Goal: Information Seeking & Learning: Learn about a topic

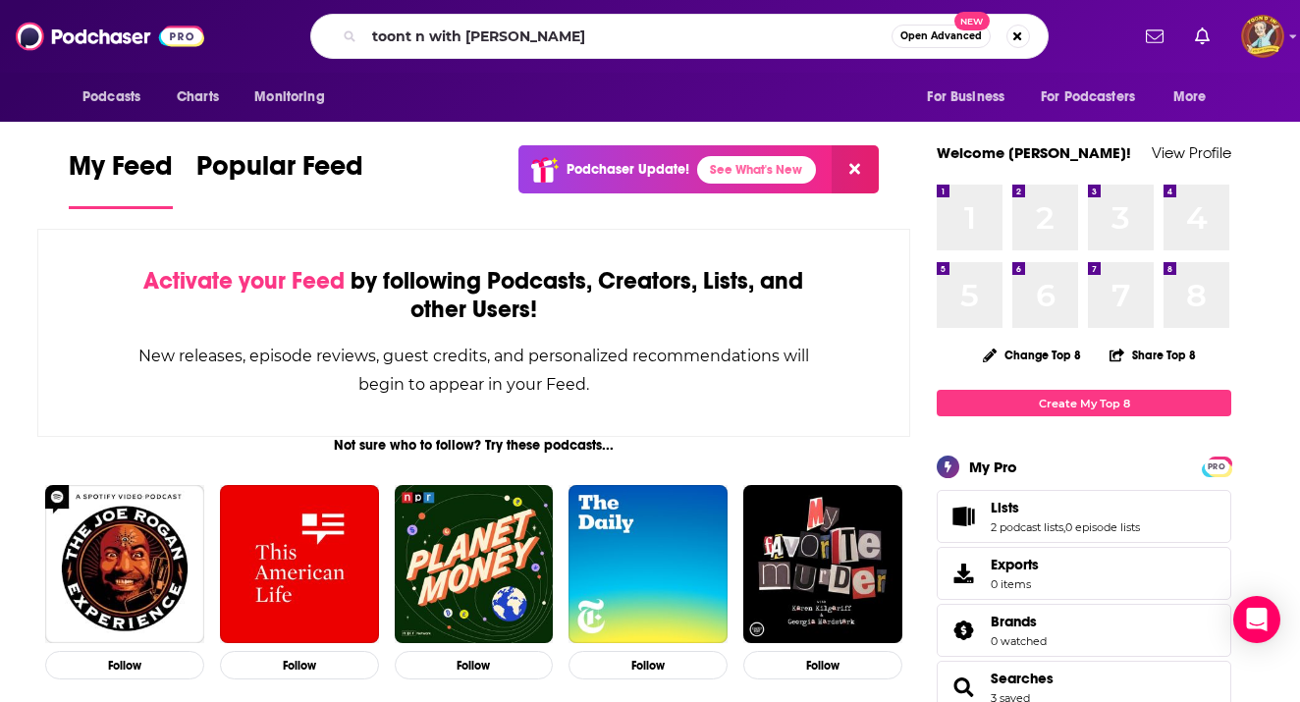
type input "toont n with [PERSON_NAME]"
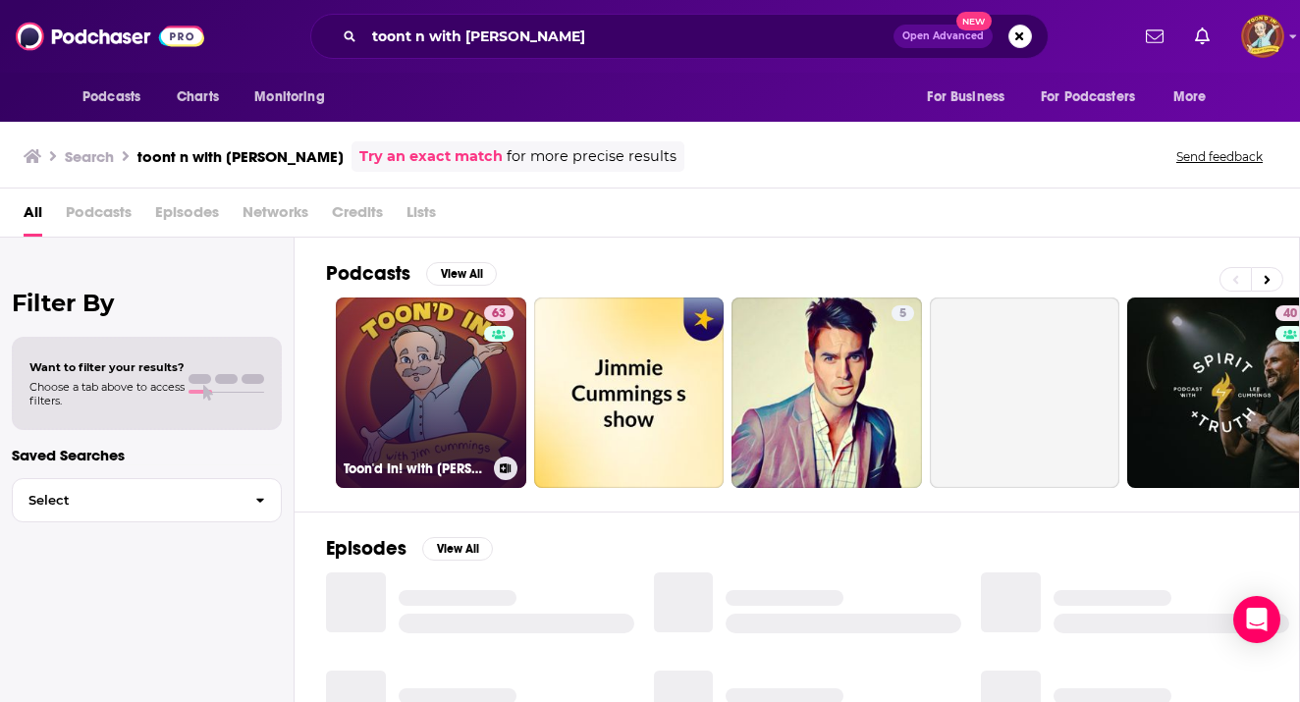
click at [417, 367] on link "63 Toon'd In! with [PERSON_NAME]" at bounding box center [431, 393] width 191 height 191
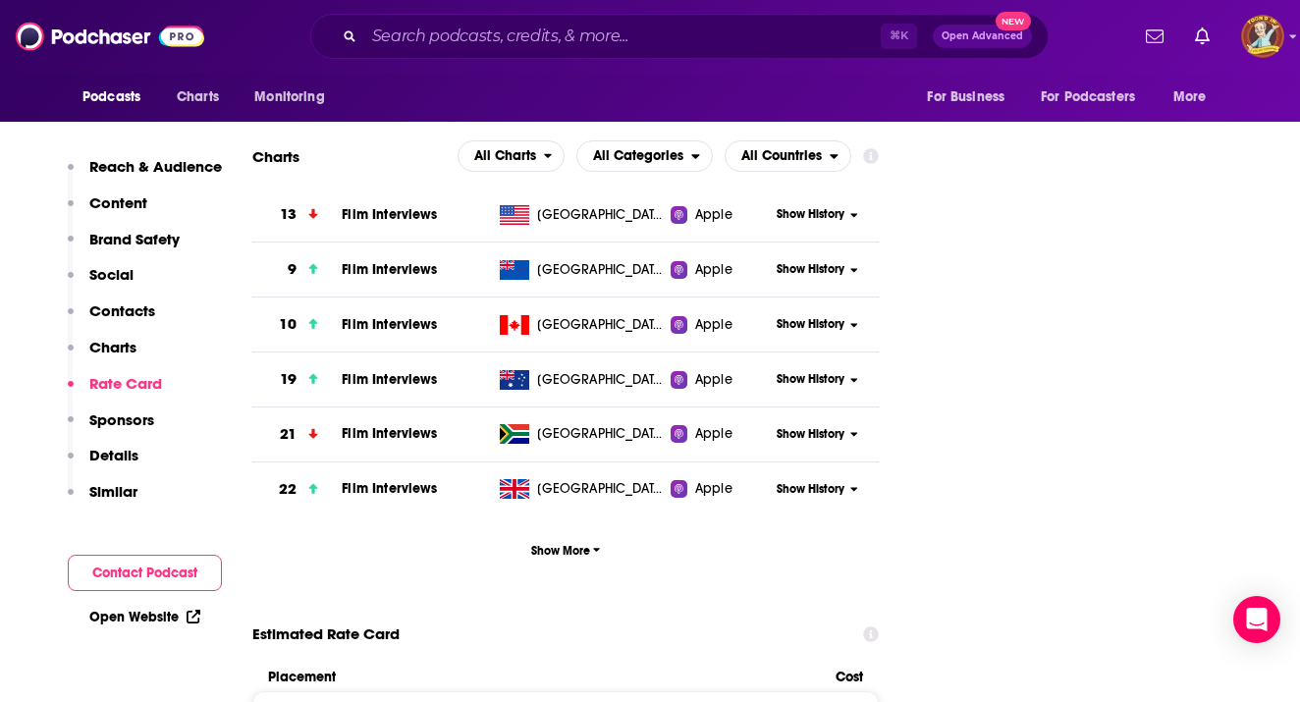
scroll to position [2640, 0]
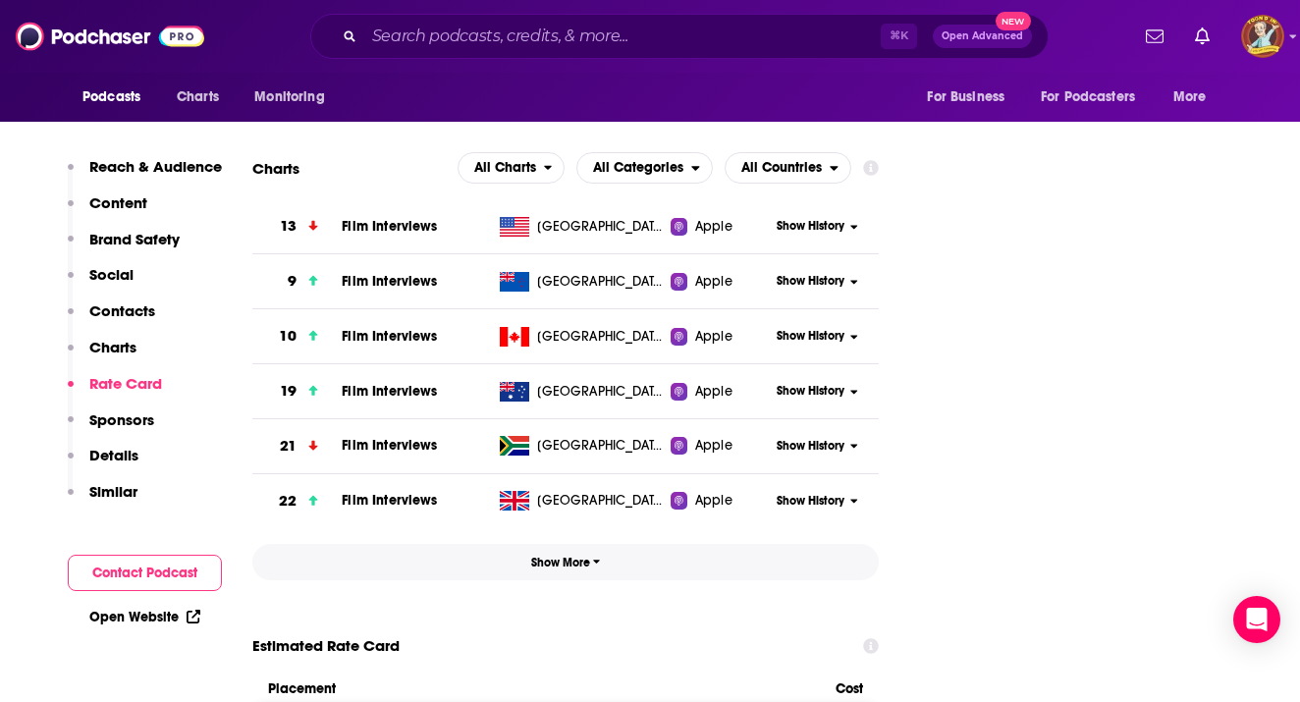
click at [569, 544] on button "Show More" at bounding box center [565, 562] width 627 height 36
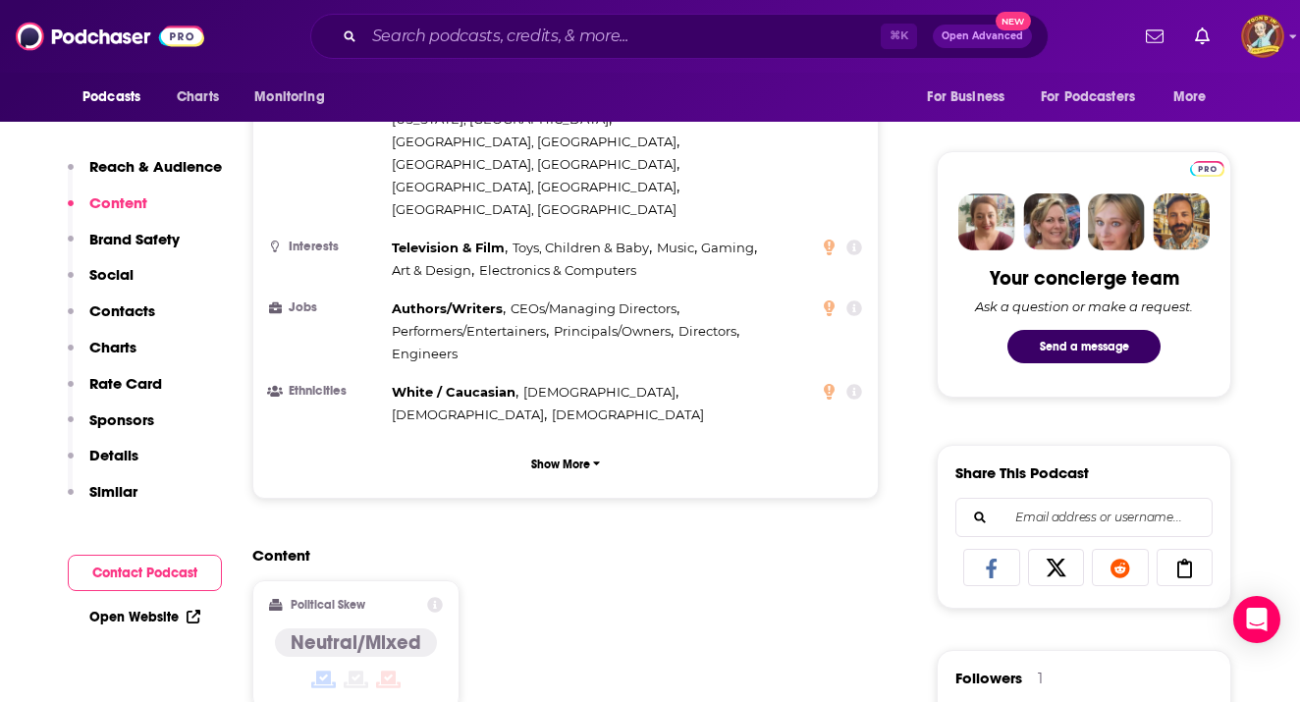
scroll to position [1141, 0]
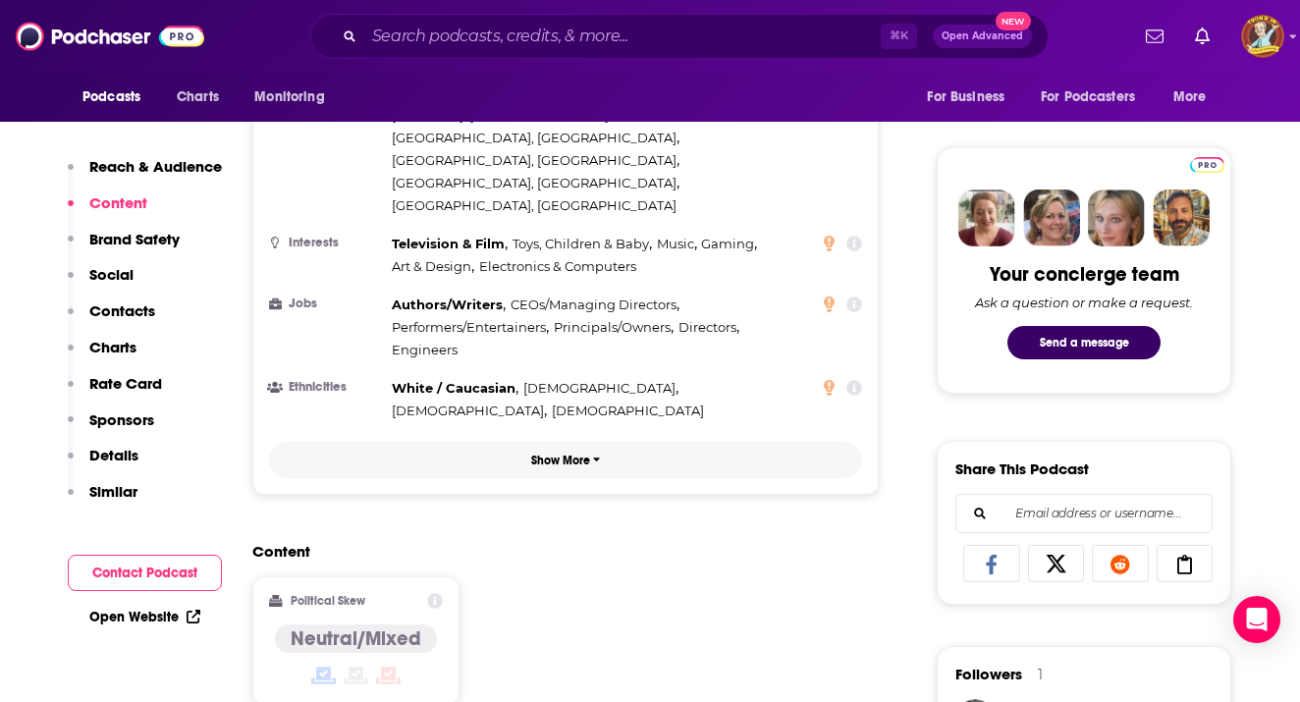
click at [555, 454] on p "Show More" at bounding box center [560, 461] width 59 height 14
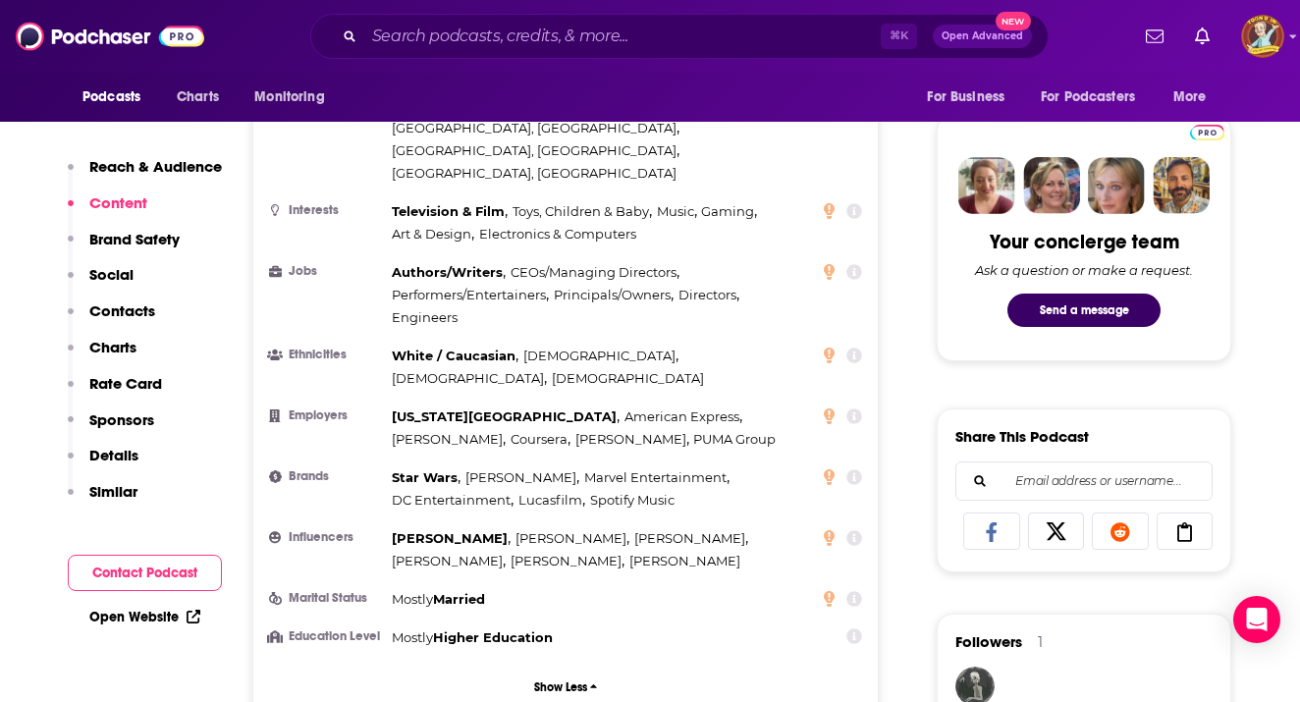
scroll to position [1164, 0]
